Goal: Browse casually: Explore the website without a specific task or goal

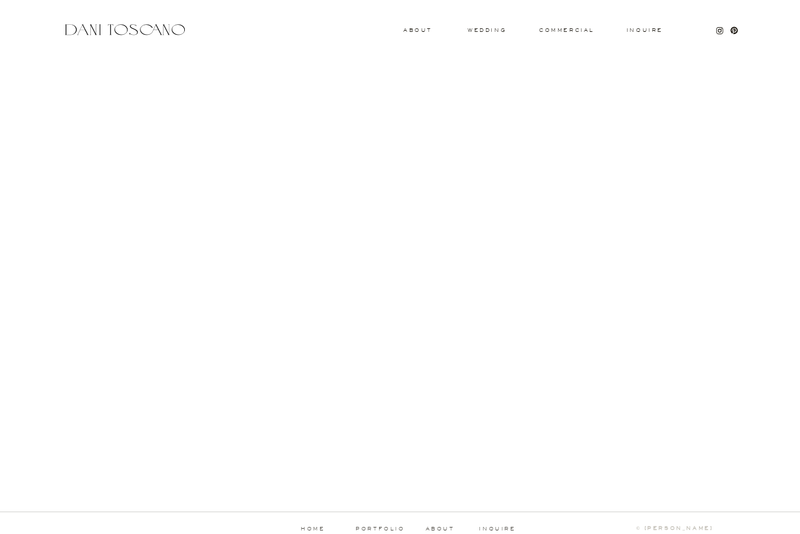
scroll to position [1080, 0]
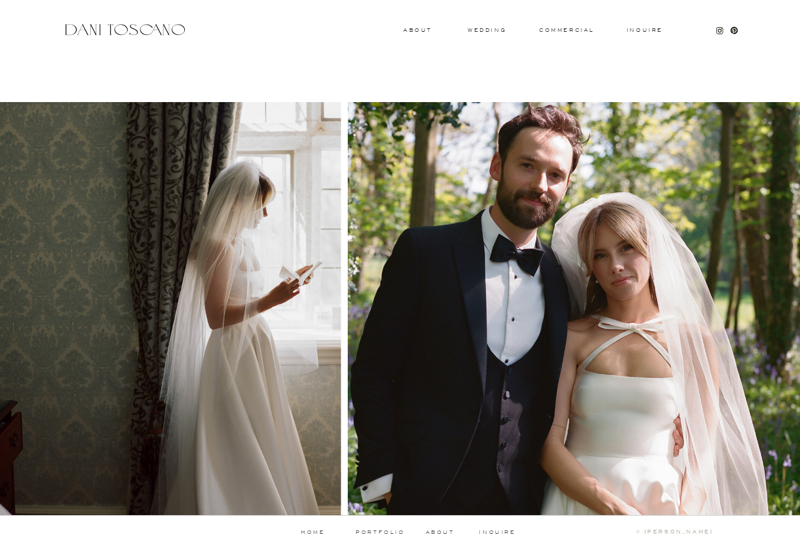
click at [497, 30] on h3 "wedding" at bounding box center [486, 30] width 38 height 4
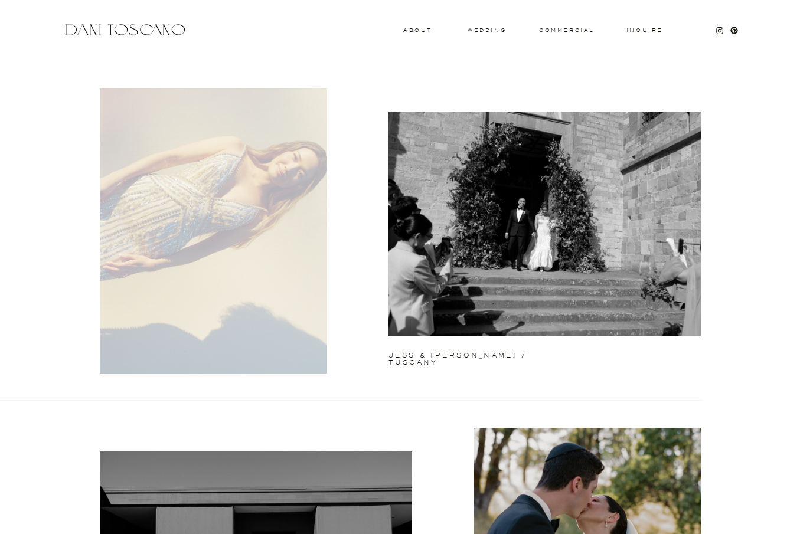
click at [289, 220] on div at bounding box center [213, 231] width 227 height 286
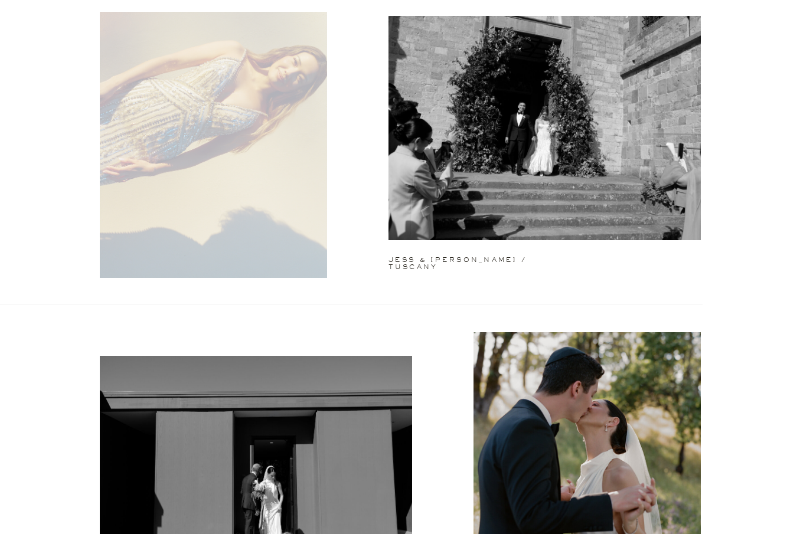
scroll to position [97, 0]
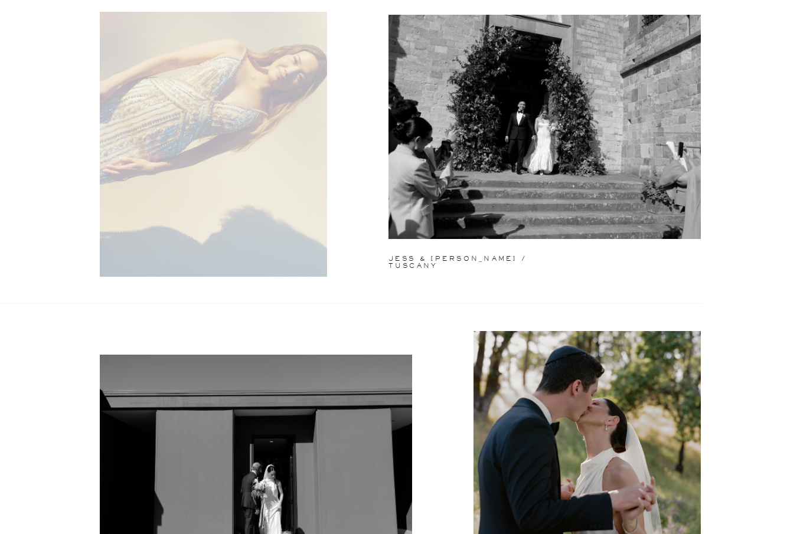
click at [201, 196] on div at bounding box center [213, 134] width 227 height 286
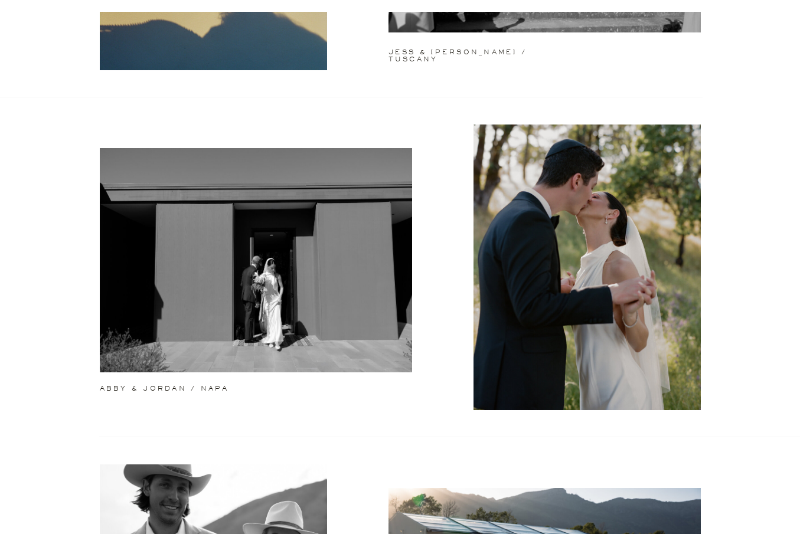
scroll to position [392, 0]
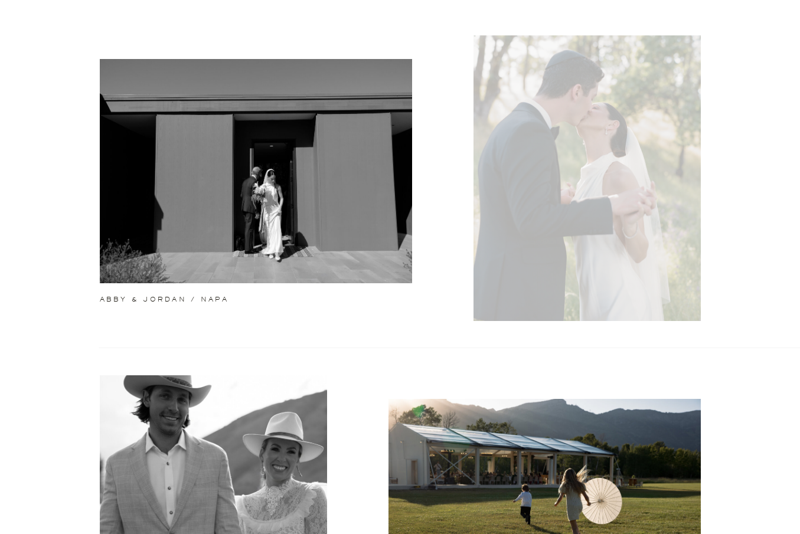
click at [565, 173] on div at bounding box center [586, 178] width 227 height 286
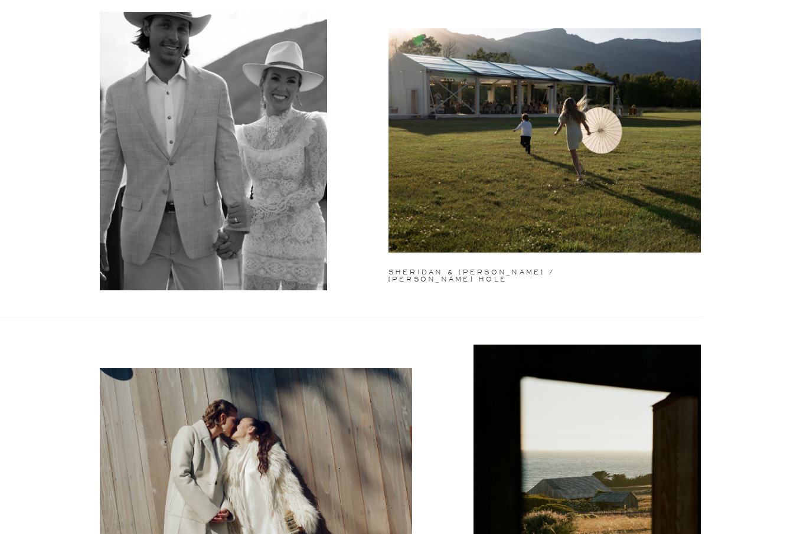
scroll to position [732, 0]
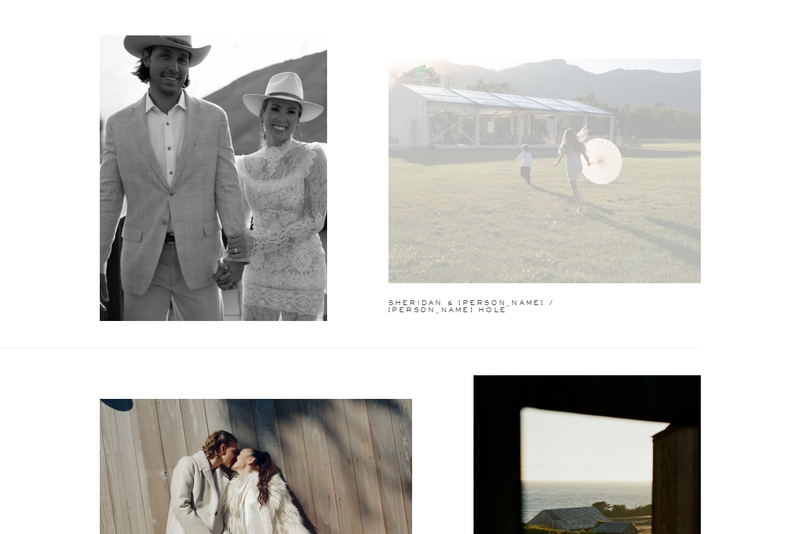
click at [550, 260] on div at bounding box center [544, 171] width 312 height 224
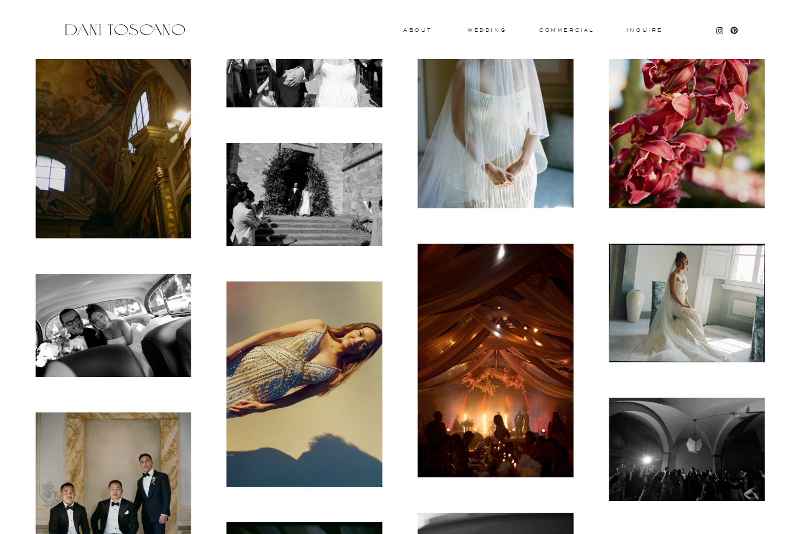
scroll to position [479, 0]
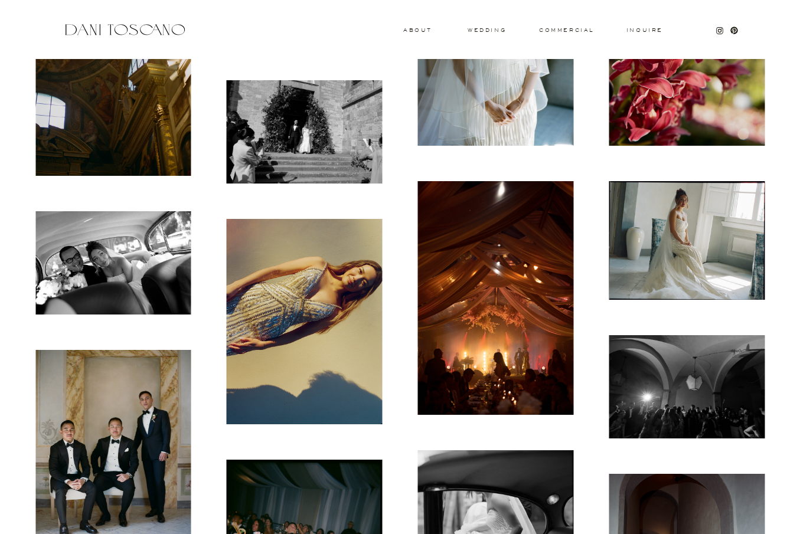
click at [149, 257] on img at bounding box center [113, 263] width 156 height 104
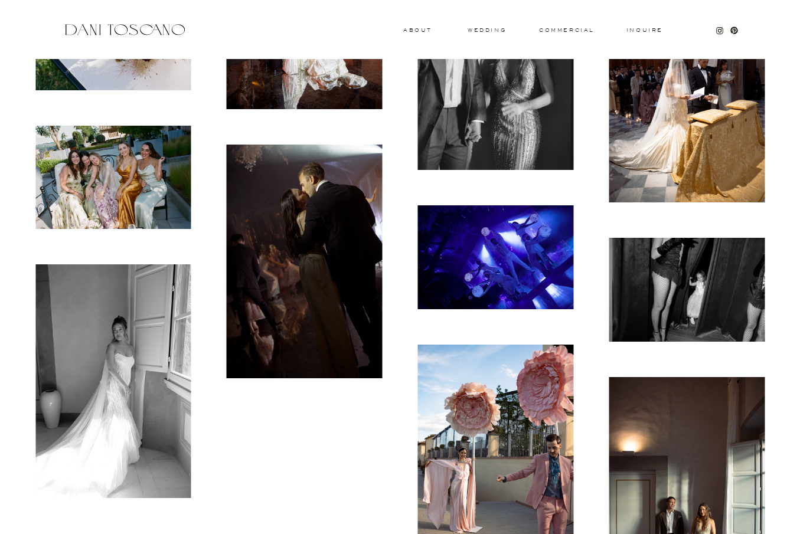
scroll to position [8753, 0]
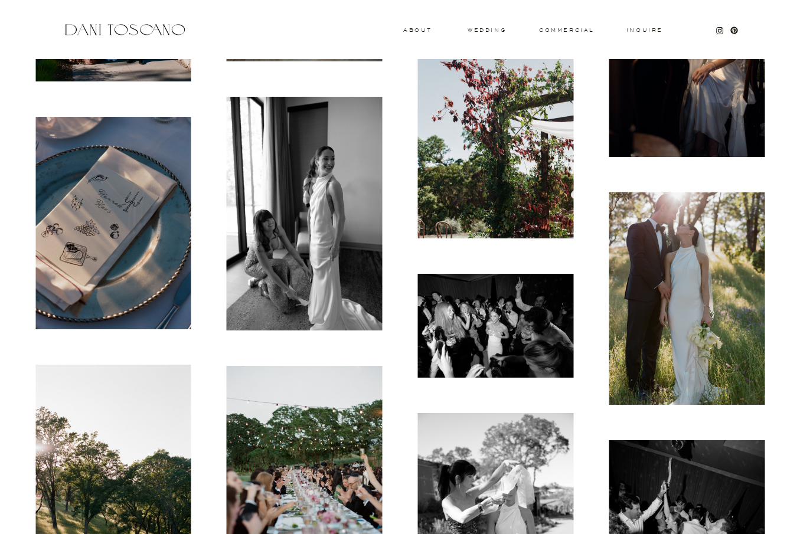
scroll to position [5998, 0]
